Goal: Task Accomplishment & Management: Manage account settings

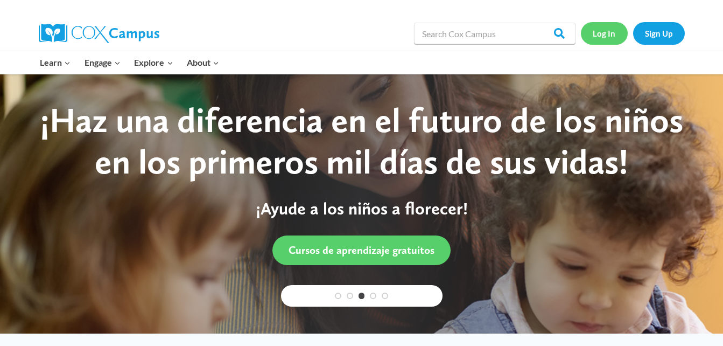
click at [610, 30] on link "Log In" at bounding box center [604, 33] width 47 height 22
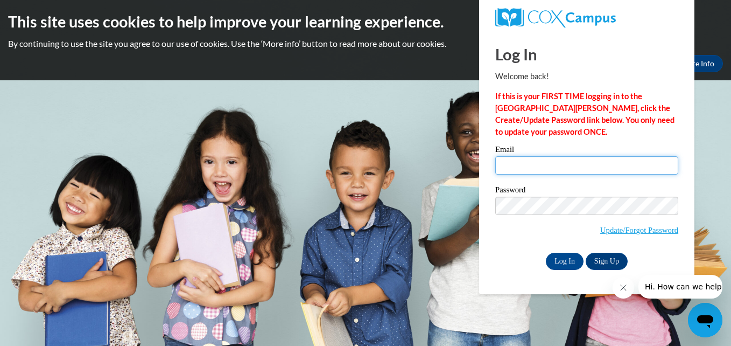
click at [601, 161] on input "Email" at bounding box center [587, 165] width 183 height 18
type input "eckroth16.se@gmail.com"
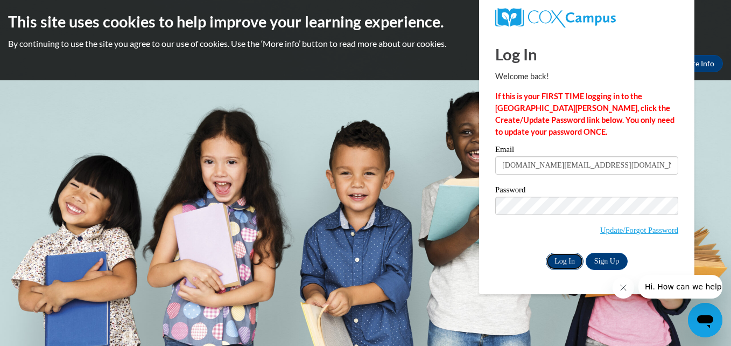
click at [563, 259] on input "Log In" at bounding box center [565, 261] width 38 height 17
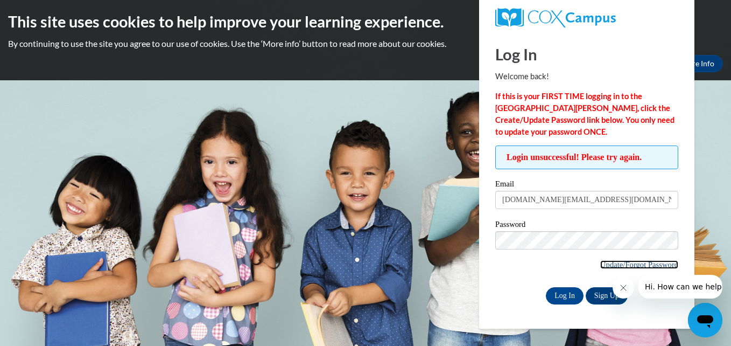
click at [632, 262] on link "Update/Forgot Password" at bounding box center [640, 264] width 78 height 9
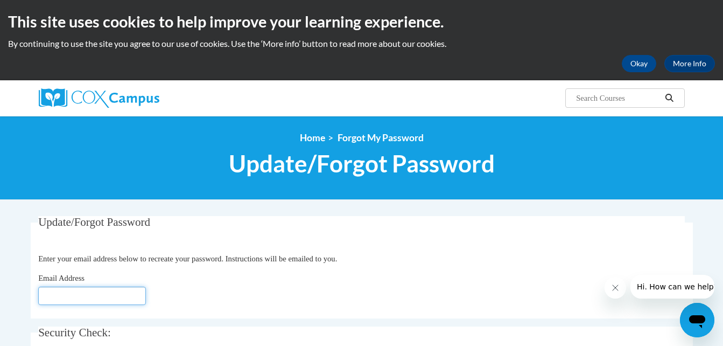
click at [76, 295] on input "Email Address" at bounding box center [92, 296] width 108 height 18
click at [254, 231] on fieldset "Update/Forgot Password Please enter your email address Enter your email address…" at bounding box center [362, 267] width 663 height 102
click at [121, 298] on input "Email Address" at bounding box center [92, 296] width 108 height 18
click at [80, 298] on input "Email Address" at bounding box center [92, 296] width 108 height 18
type input "[DOMAIN_NAME][EMAIL_ADDRESS][DOMAIN_NAME]"
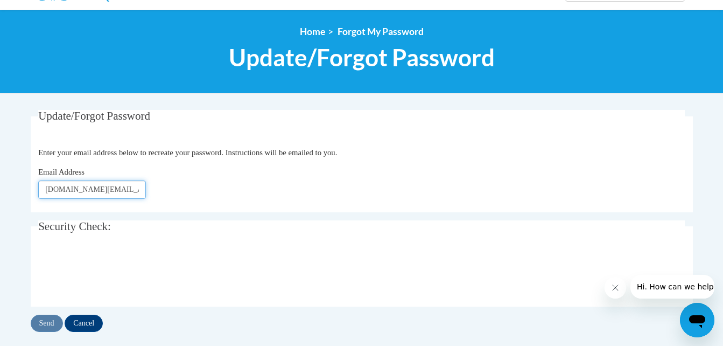
scroll to position [109, 0]
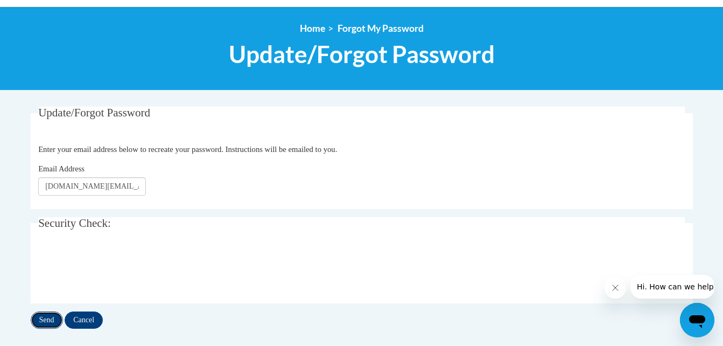
click at [51, 319] on input "Send" at bounding box center [47, 319] width 32 height 17
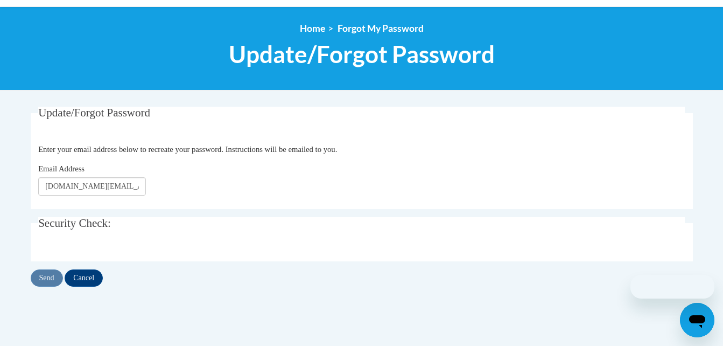
scroll to position [109, 0]
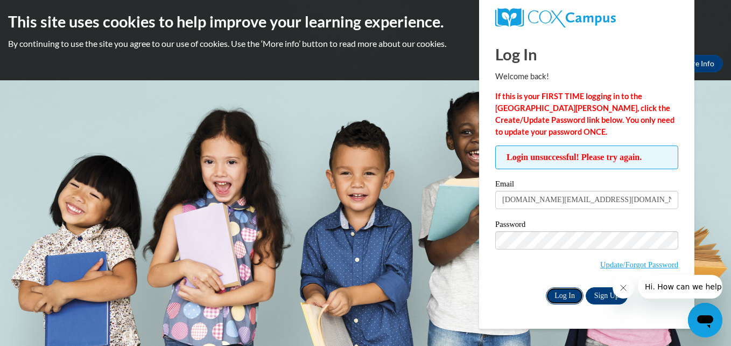
click at [561, 291] on input "Log In" at bounding box center [565, 295] width 38 height 17
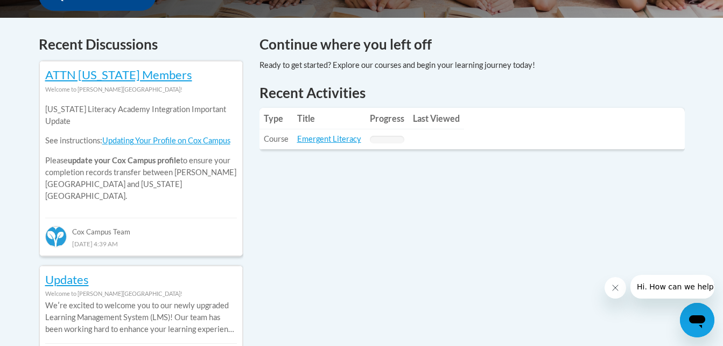
scroll to position [443, 0]
